Goal: Find specific page/section: Find specific page/section

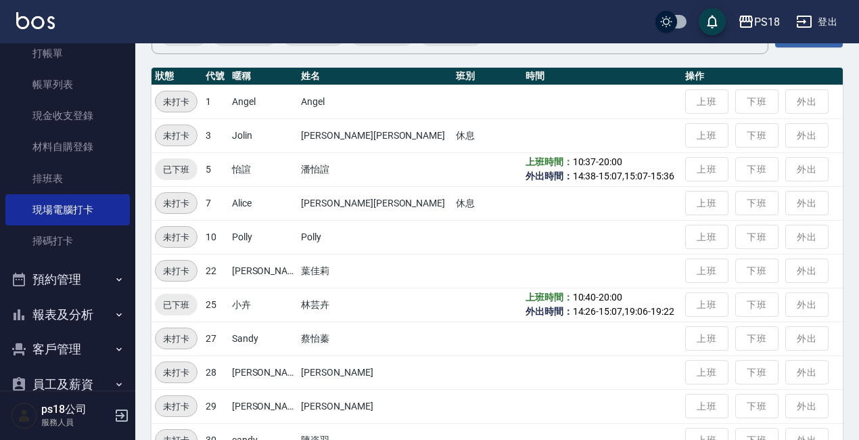
scroll to position [114, 0]
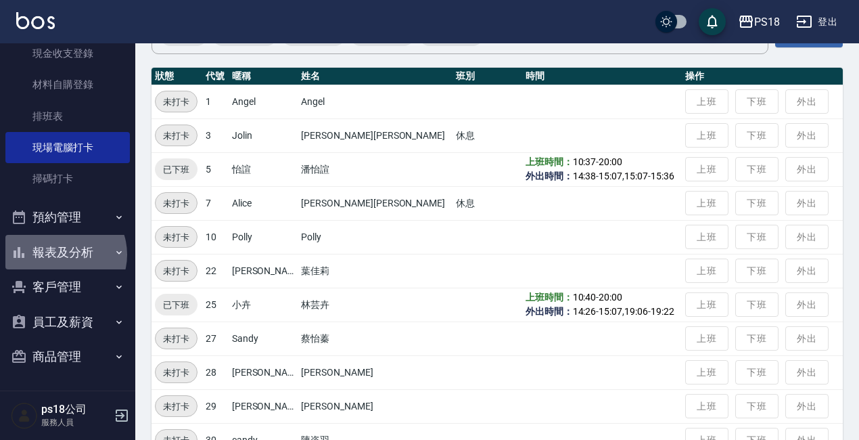
click at [62, 254] on button "報表及分析" at bounding box center [67, 252] width 124 height 35
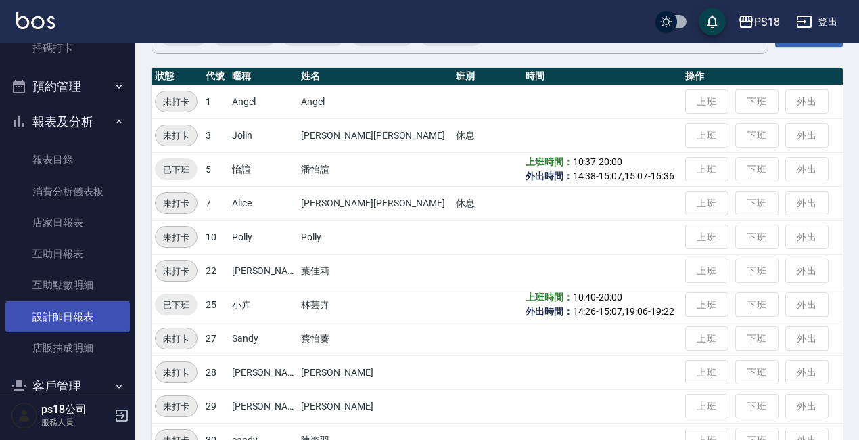
scroll to position [249, 0]
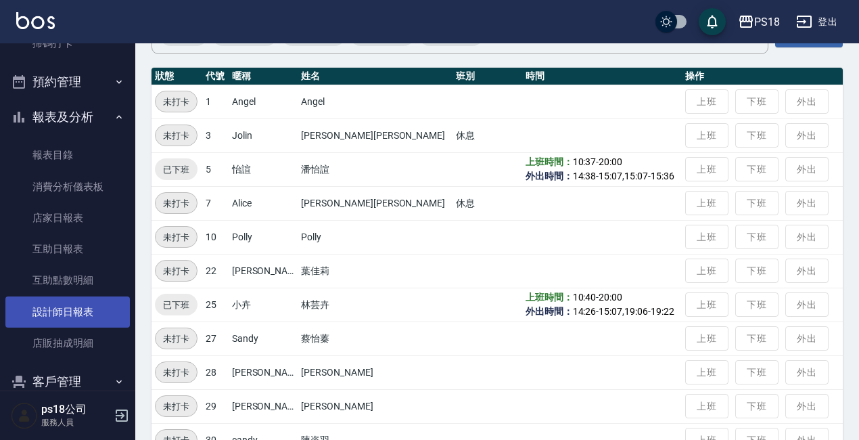
click at [64, 313] on link "設計師日報表" at bounding box center [67, 311] width 124 height 31
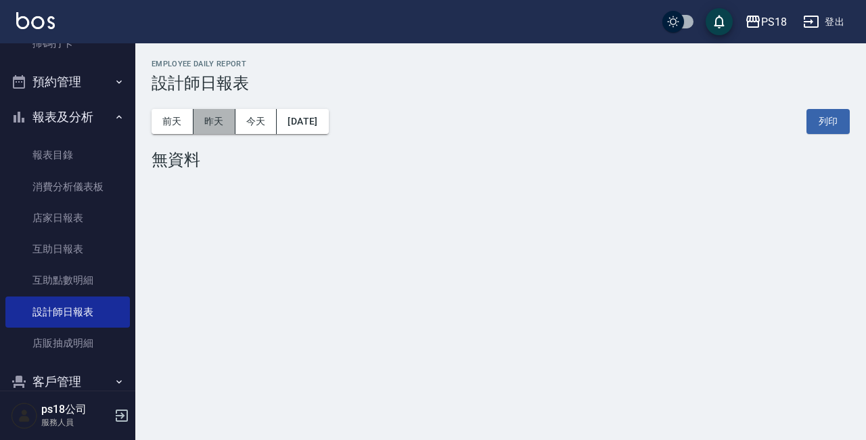
click at [204, 118] on button "昨天" at bounding box center [214, 121] width 42 height 25
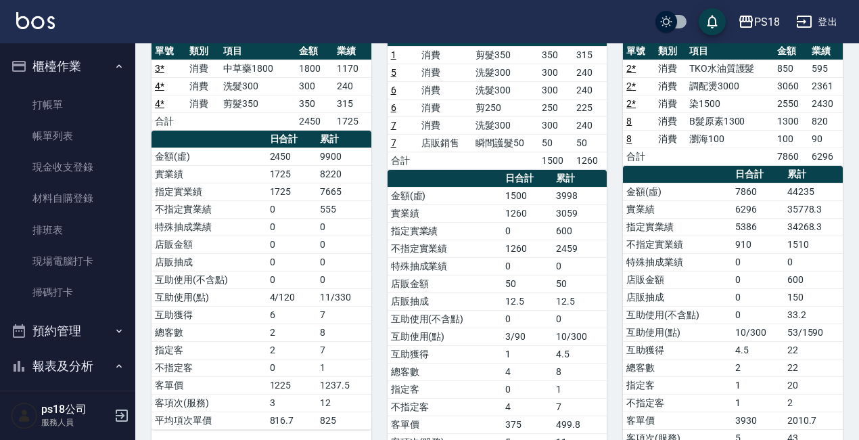
scroll to position [16, 0]
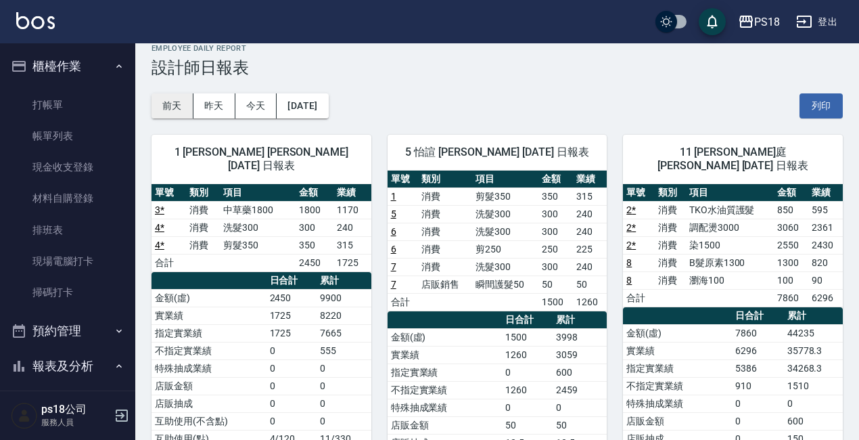
click at [177, 106] on button "前天" at bounding box center [173, 105] width 42 height 25
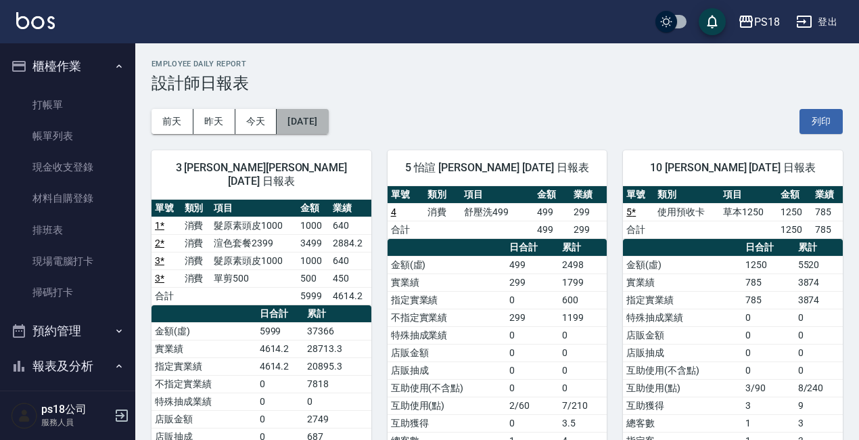
click at [308, 119] on button "[DATE]" at bounding box center [302, 121] width 51 height 25
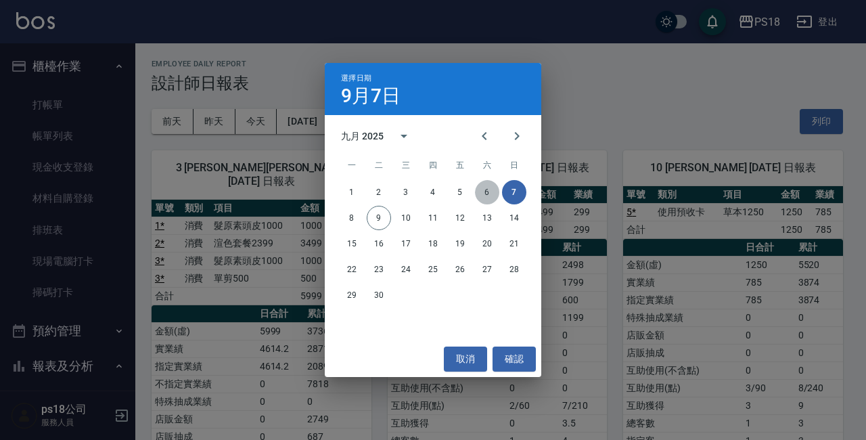
click at [483, 193] on button "6" at bounding box center [487, 192] width 24 height 24
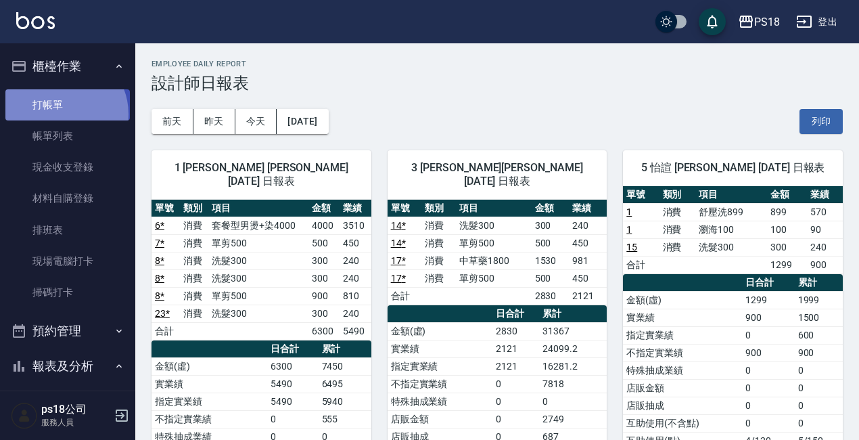
click at [61, 114] on link "打帳單" at bounding box center [67, 104] width 124 height 31
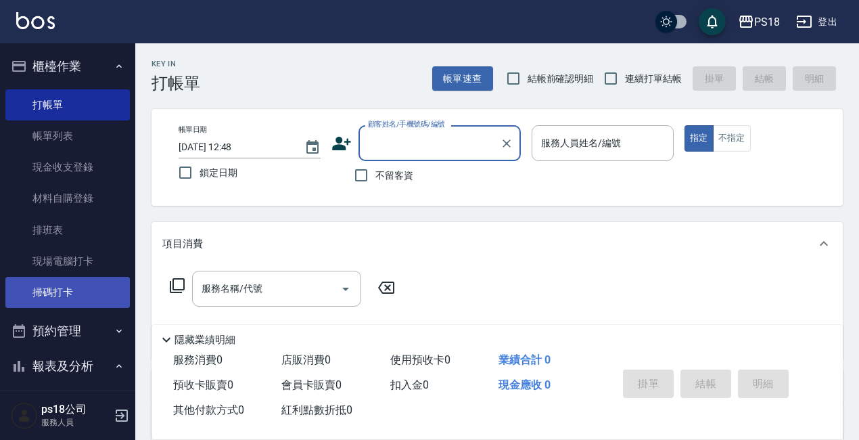
click at [83, 292] on link "掃碼打卡" at bounding box center [67, 292] width 124 height 31
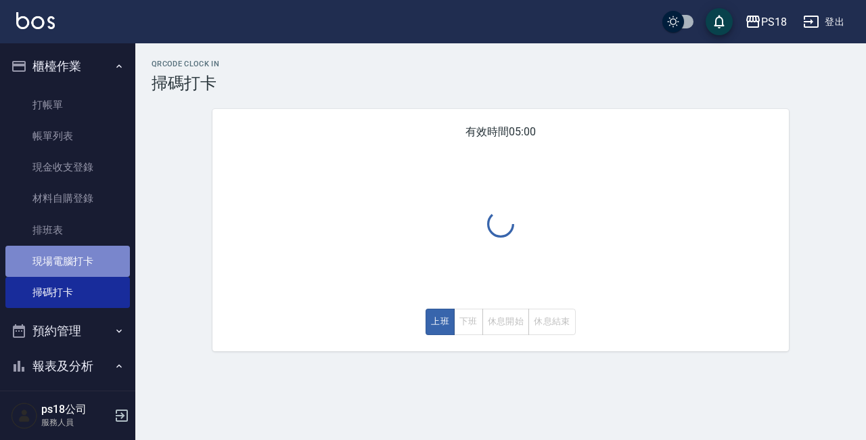
click at [96, 259] on link "現場電腦打卡" at bounding box center [67, 261] width 124 height 31
